Goal: Information Seeking & Learning: Compare options

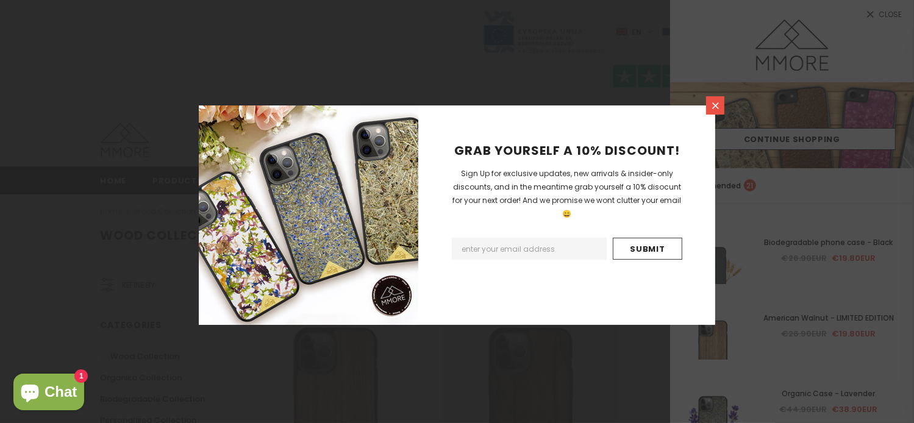
click at [715, 102] on icon at bounding box center [716, 106] width 10 height 10
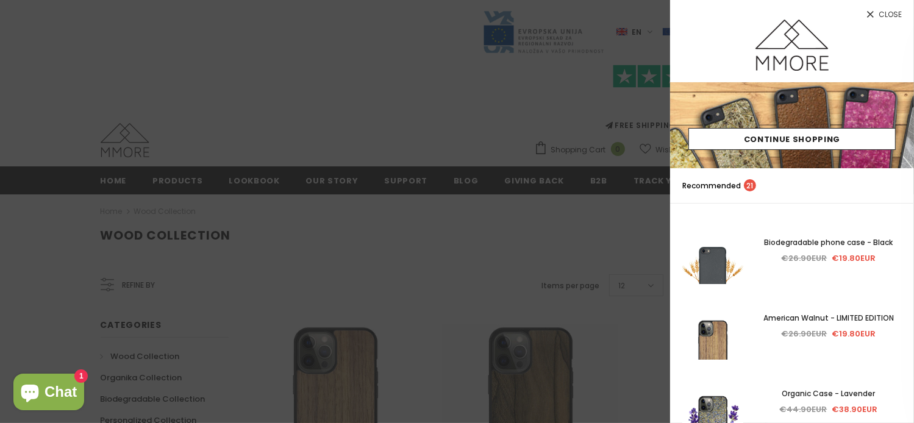
click at [707, 45] on div at bounding box center [792, 51] width 244 height 63
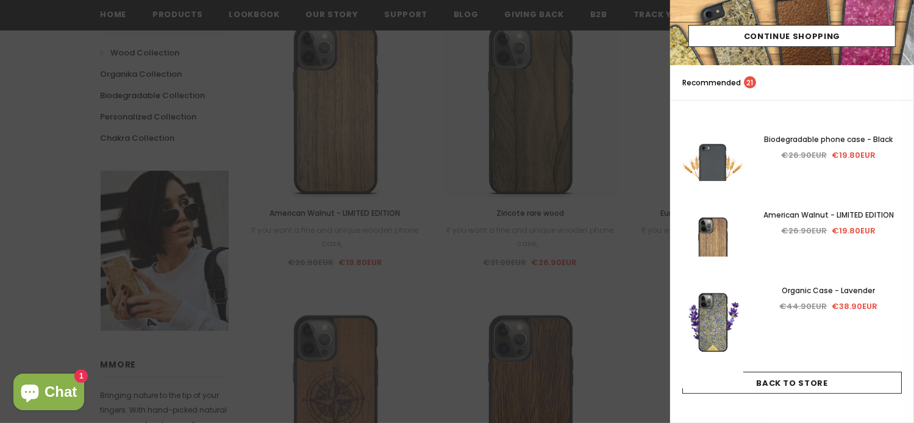
scroll to position [305, 0]
click at [604, 31] on div at bounding box center [457, 211] width 914 height 423
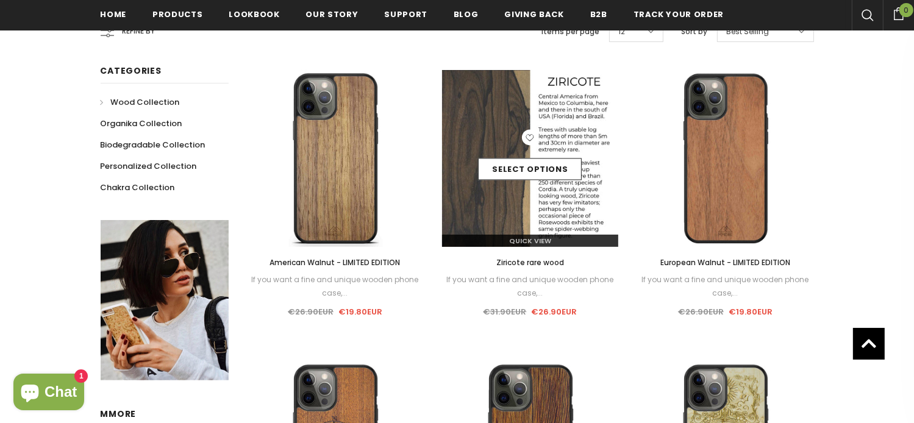
scroll to position [244, 0]
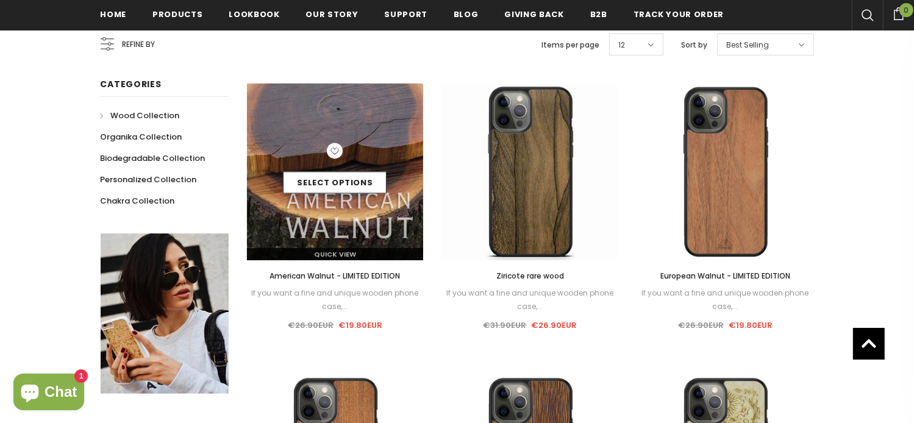
click at [320, 201] on img at bounding box center [335, 172] width 177 height 177
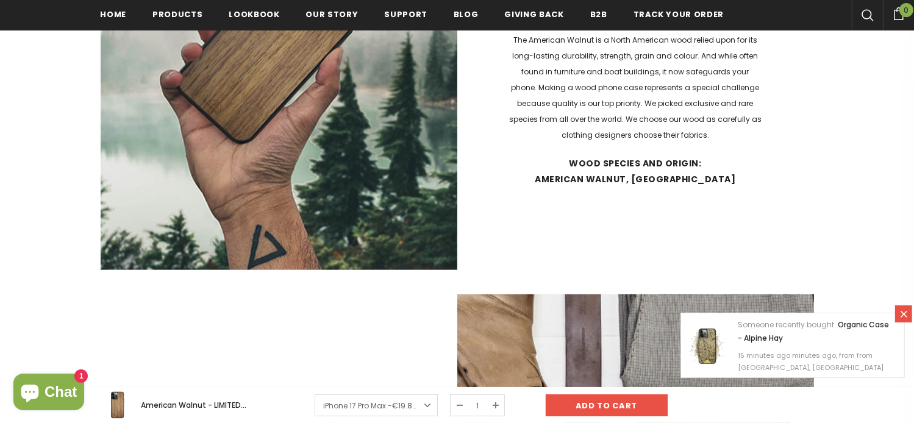
scroll to position [1467, 0]
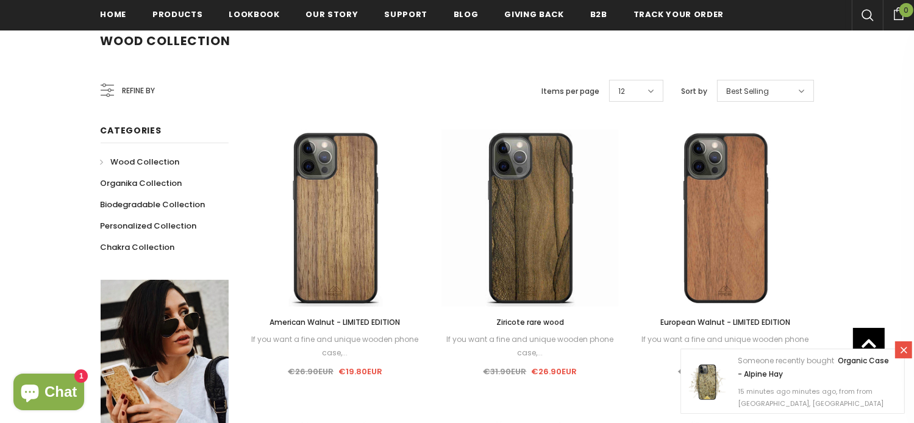
scroll to position [183, 0]
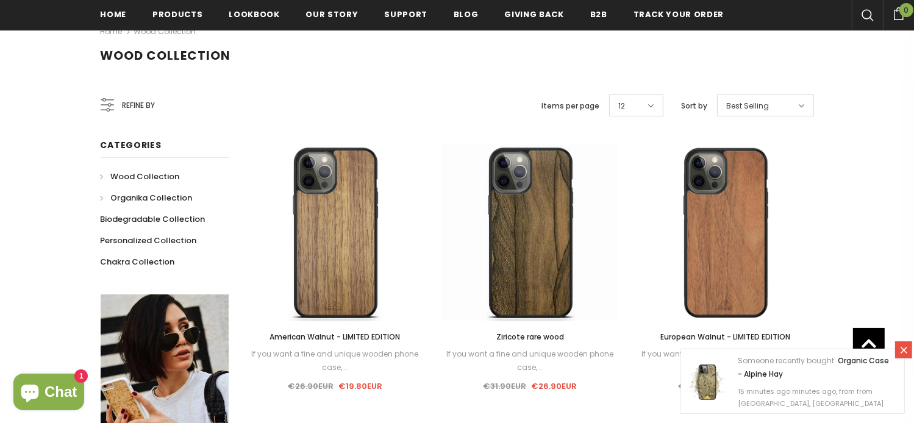
click at [151, 197] on span "Organika Collection" at bounding box center [152, 198] width 82 height 12
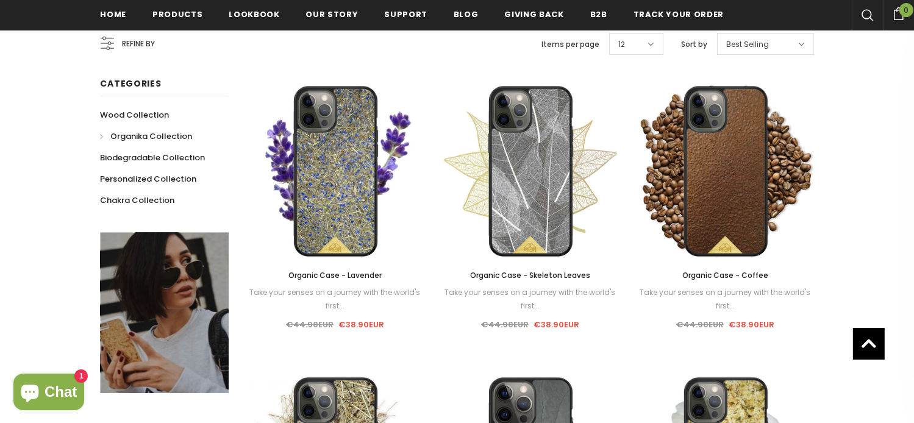
scroll to position [244, 0]
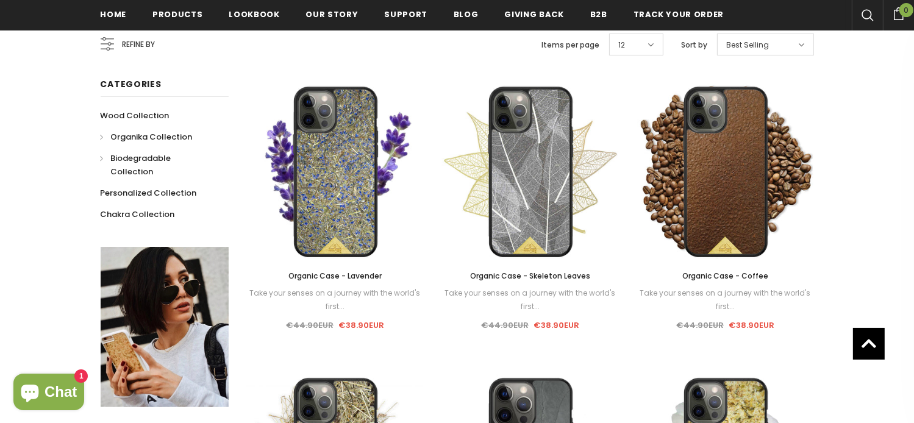
click at [135, 154] on span "Biodegradable Collection" at bounding box center [141, 165] width 60 height 25
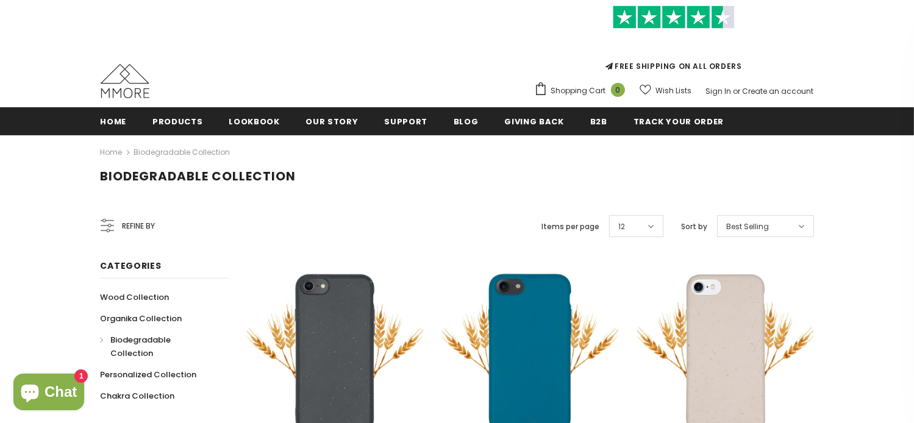
scroll to position [124, 0]
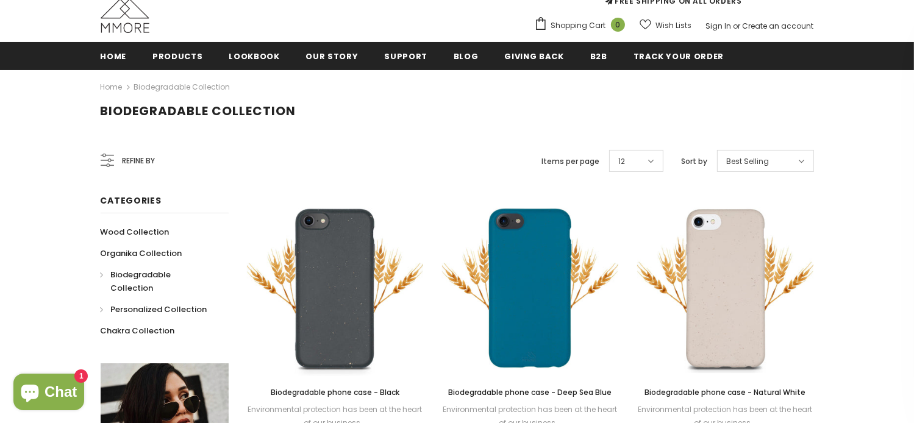
click at [120, 304] on span "Personalized Collection" at bounding box center [159, 310] width 96 height 12
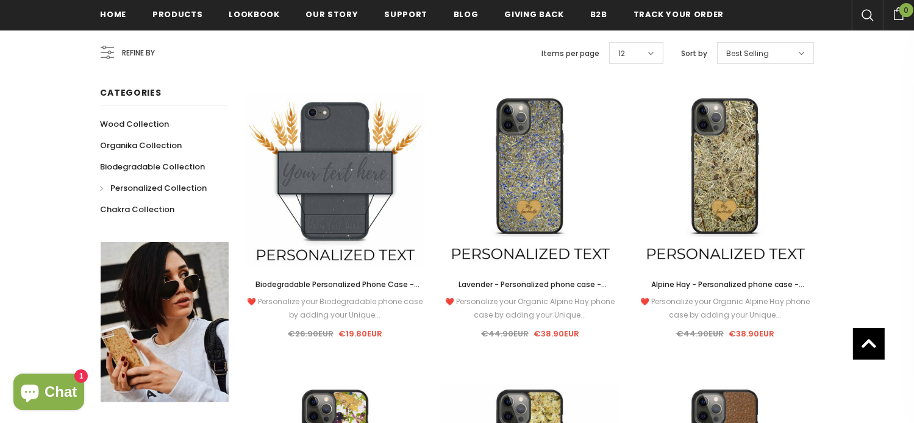
scroll to position [183, 0]
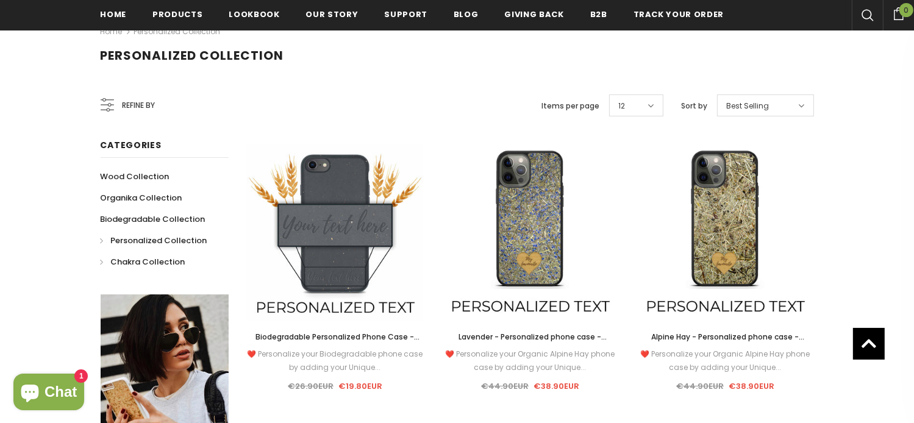
click at [134, 264] on span "Chakra Collection" at bounding box center [148, 262] width 74 height 12
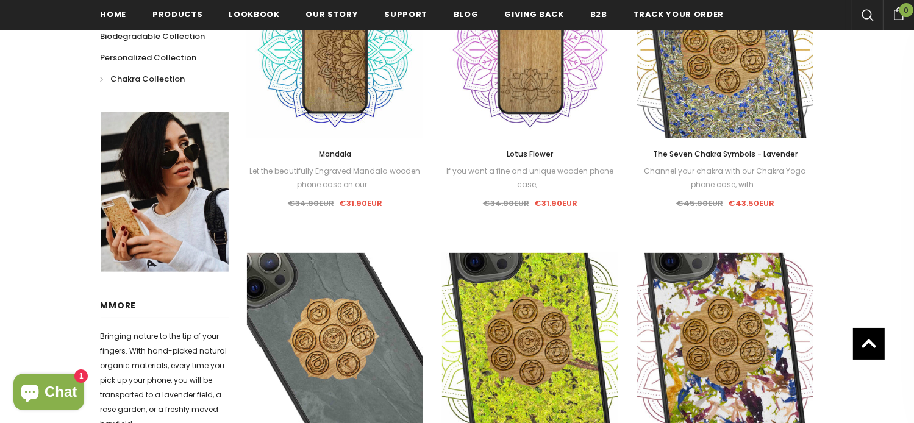
scroll to position [61, 0]
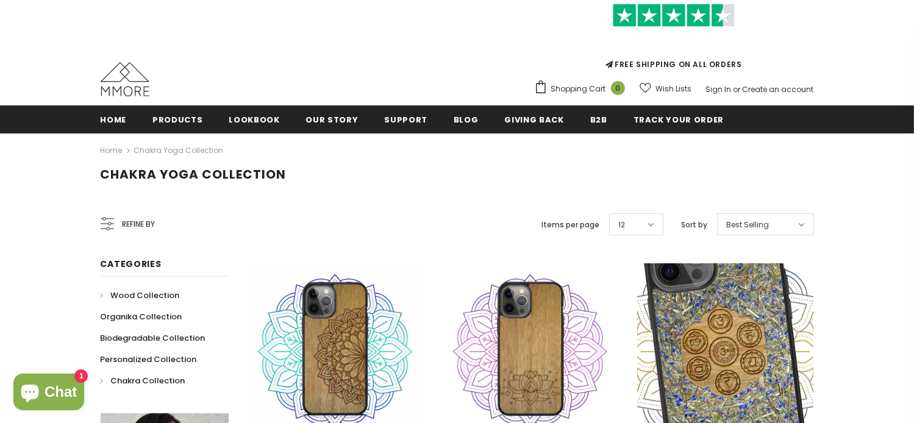
click at [123, 293] on span "Wood Collection" at bounding box center [145, 296] width 69 height 12
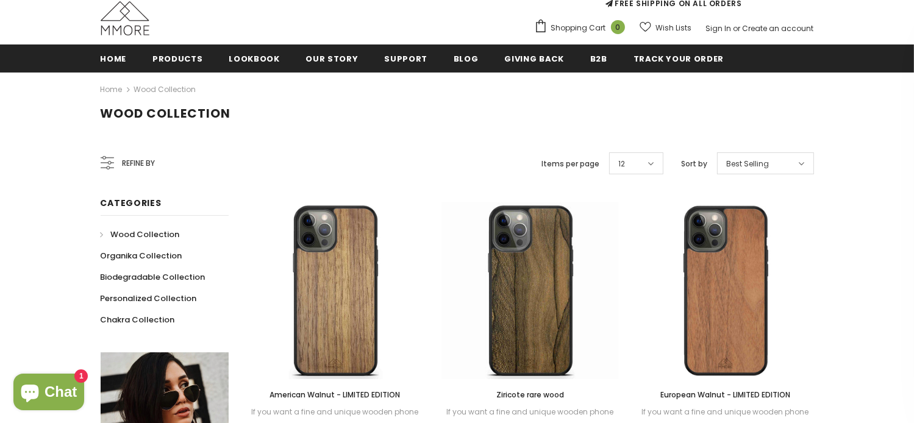
scroll to position [246, 0]
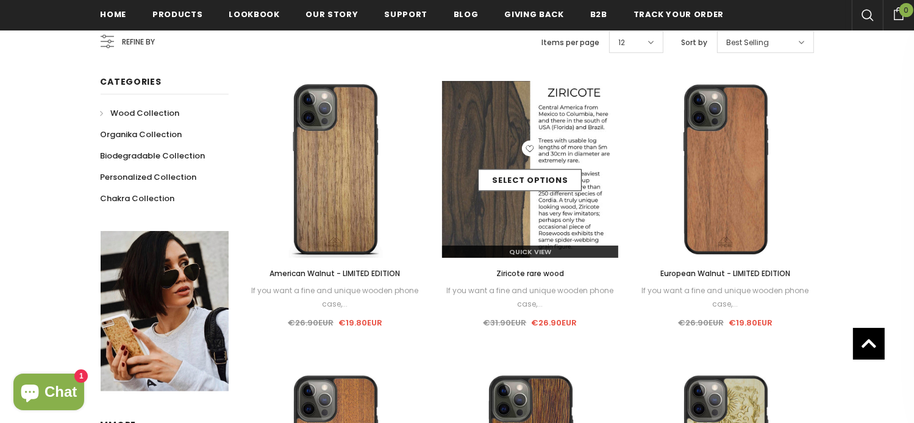
click at [508, 205] on img at bounding box center [530, 169] width 177 height 177
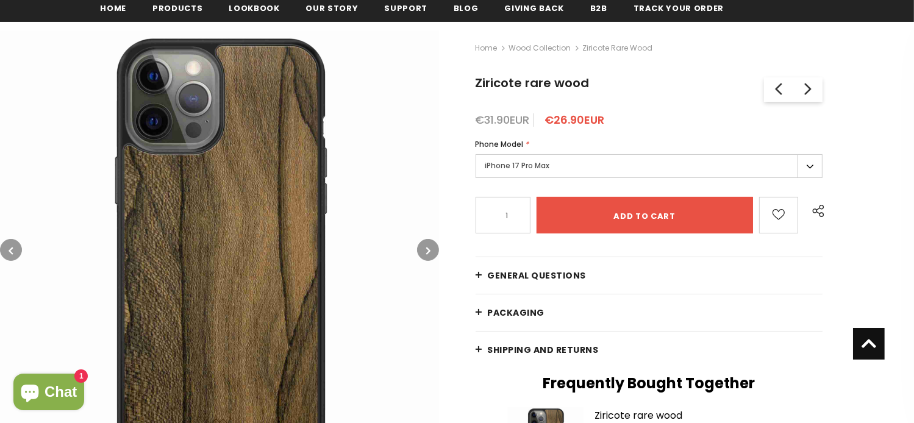
scroll to position [124, 0]
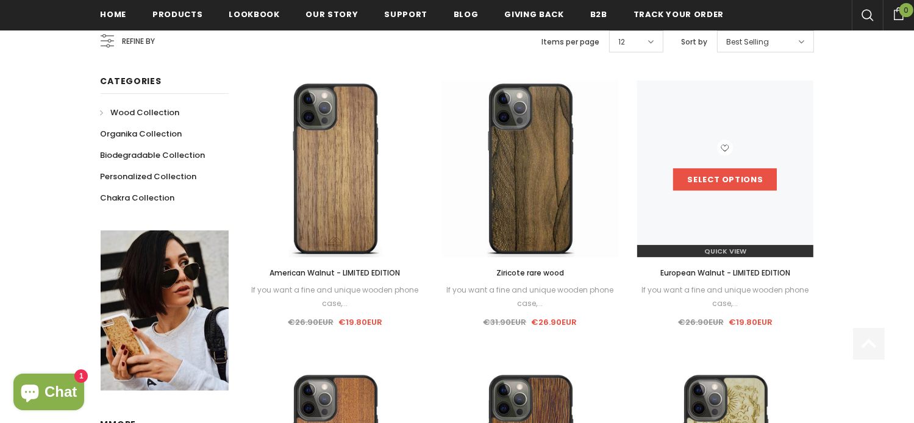
scroll to position [244, 0]
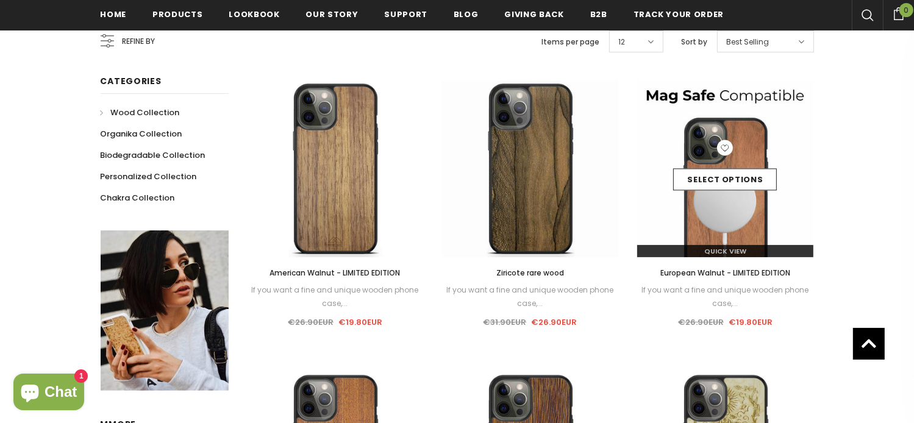
click at [751, 228] on img at bounding box center [726, 169] width 177 height 177
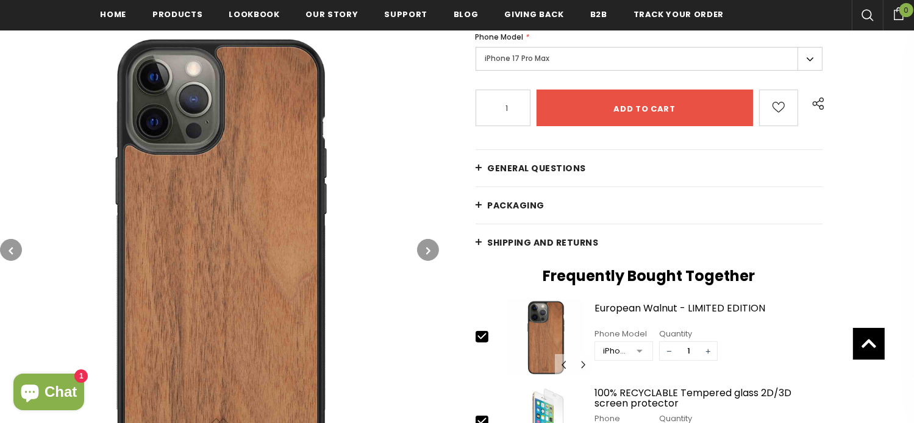
scroll to position [305, 0]
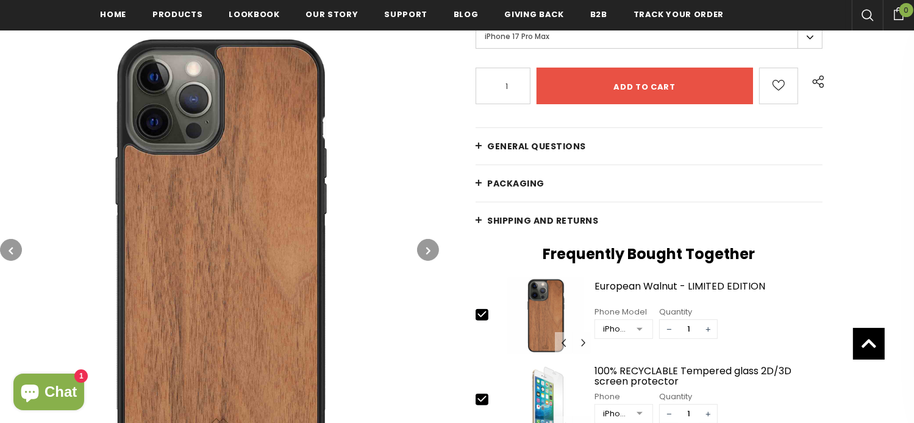
click at [254, 228] on img at bounding box center [219, 250] width 439 height 439
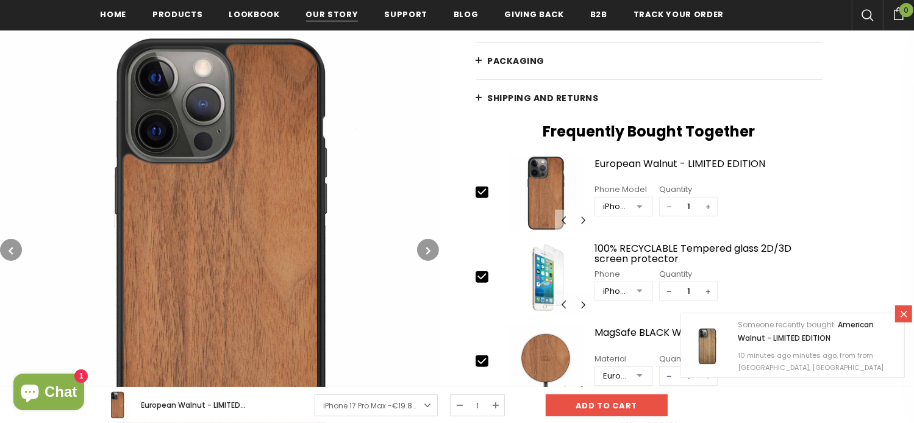
scroll to position [427, 0]
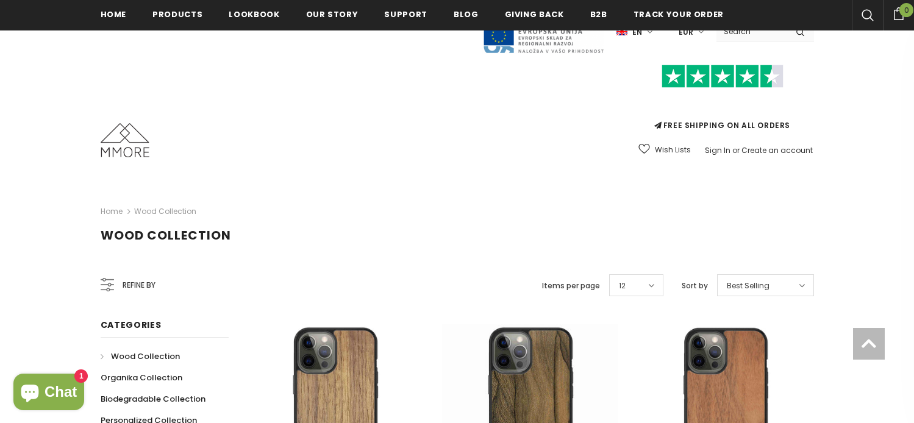
scroll to position [244, 0]
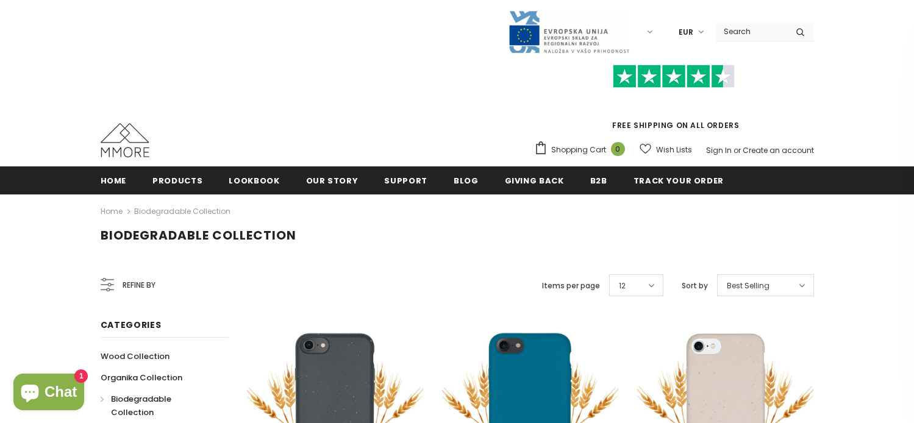
scroll to position [124, 0]
